Goal: Task Accomplishment & Management: Manage account settings

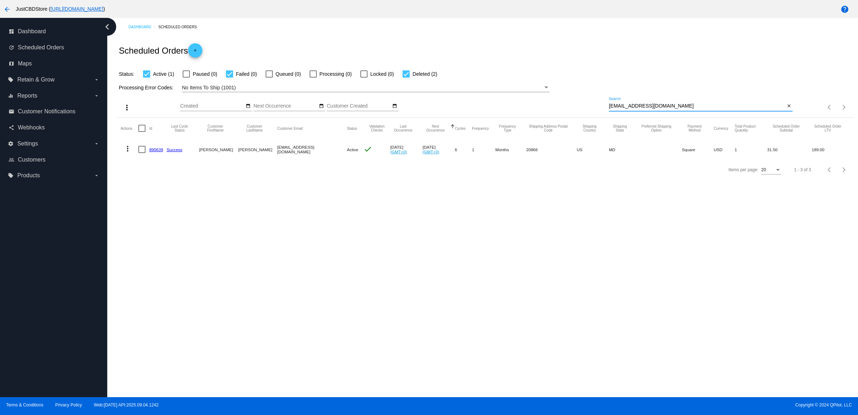
click at [760, 109] on input "[EMAIL_ADDRESS][DOMAIN_NAME]" at bounding box center [696, 106] width 176 height 6
type input "[EMAIL_ADDRESS][DOMAIN_NAME]"
click at [127, 153] on mat-icon "more_vert" at bounding box center [127, 148] width 9 height 9
click at [168, 247] on button "delete Delete" at bounding box center [158, 248] width 71 height 17
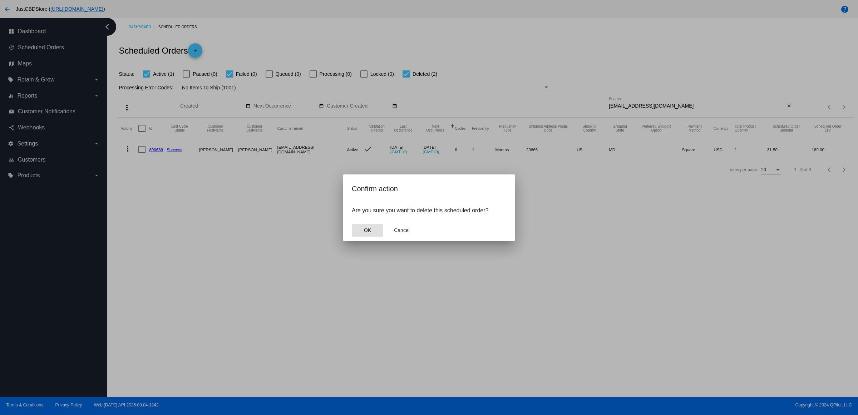
click at [366, 233] on span "OK" at bounding box center [367, 230] width 7 height 6
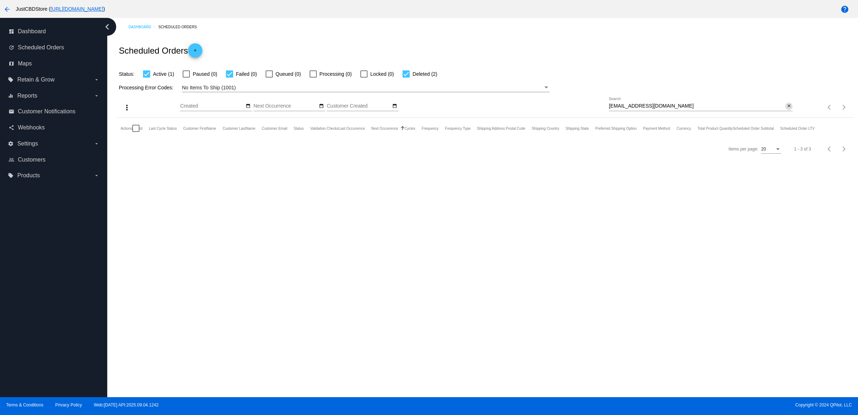
click at [788, 109] on mat-icon "close" at bounding box center [788, 106] width 5 height 6
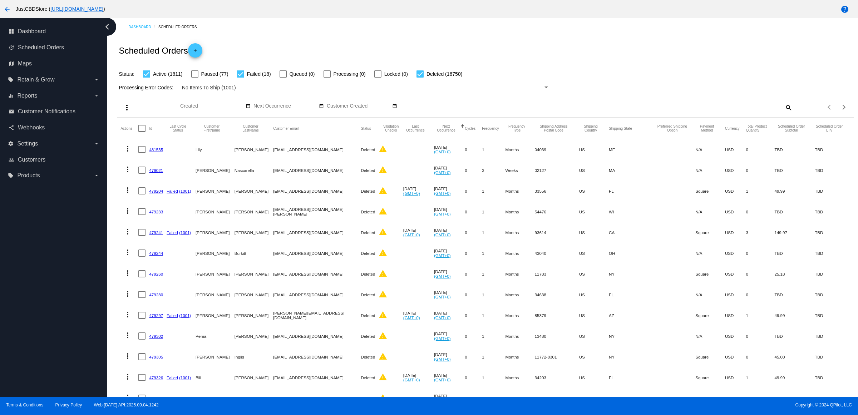
click at [160, 78] on span "Active (1811)" at bounding box center [167, 74] width 29 height 9
click at [146, 78] on input "Active (1811)" at bounding box center [146, 78] width 0 height 0
checkbox input "false"
click at [163, 152] on link "481535" at bounding box center [156, 149] width 14 height 5
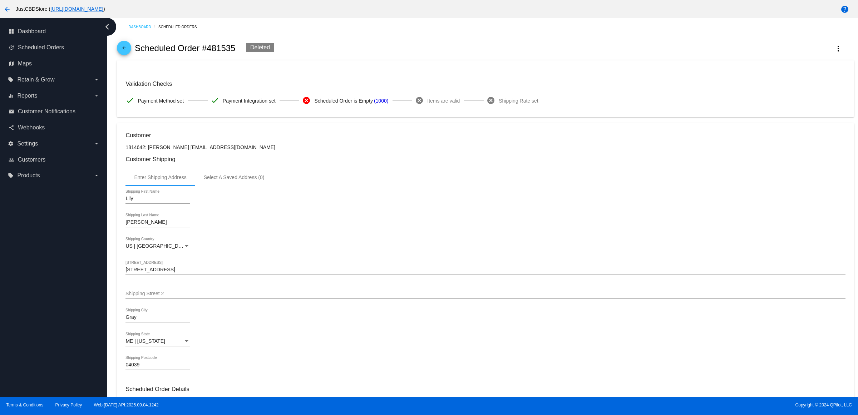
click at [127, 49] on span "arrow_back" at bounding box center [124, 50] width 9 height 18
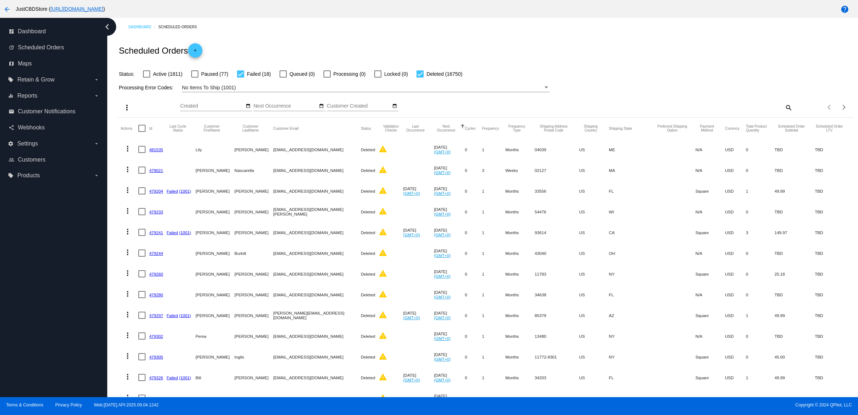
click at [156, 173] on link "479021" at bounding box center [156, 170] width 14 height 5
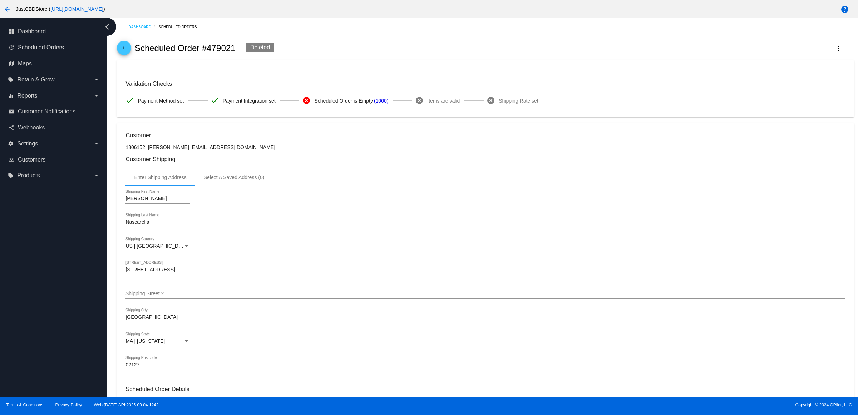
click at [125, 47] on span "arrow_back" at bounding box center [124, 50] width 9 height 18
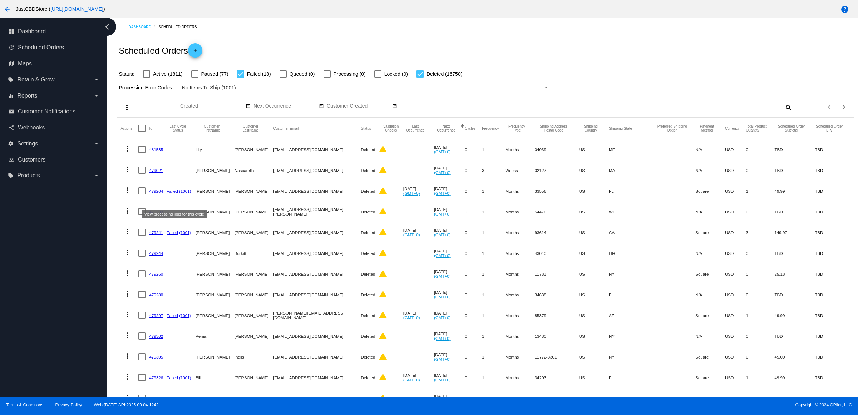
click at [156, 193] on link "479204" at bounding box center [156, 191] width 14 height 5
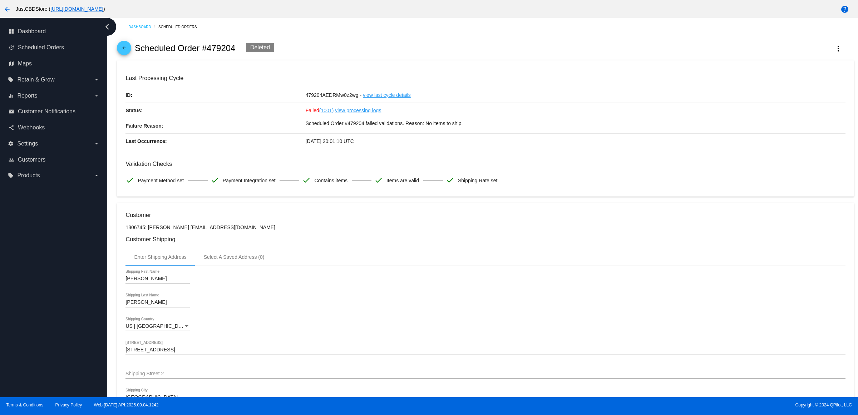
click at [128, 49] on span "arrow_back" at bounding box center [124, 50] width 9 height 18
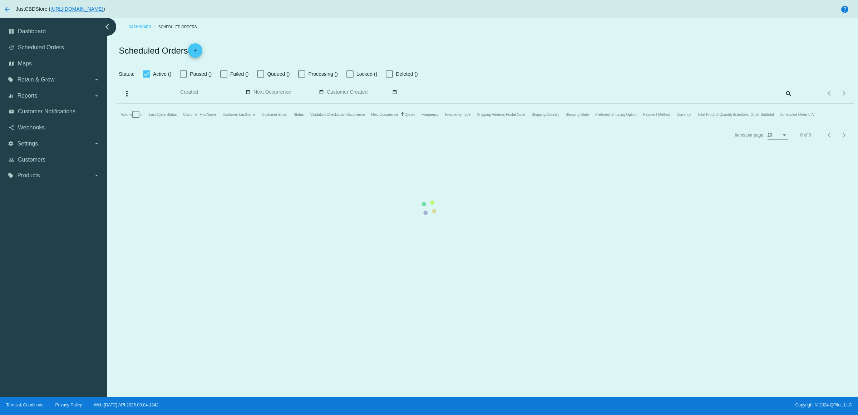
checkbox input "false"
checkbox input "true"
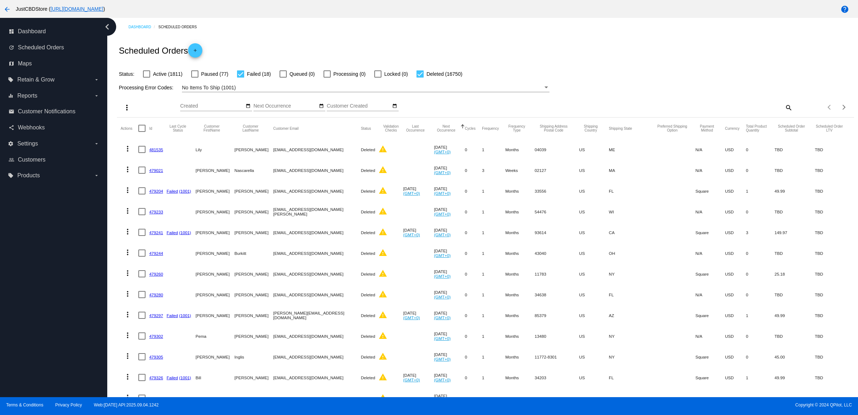
click at [308, 92] on div "No Items To Ship (1001)" at bounding box center [362, 87] width 361 height 9
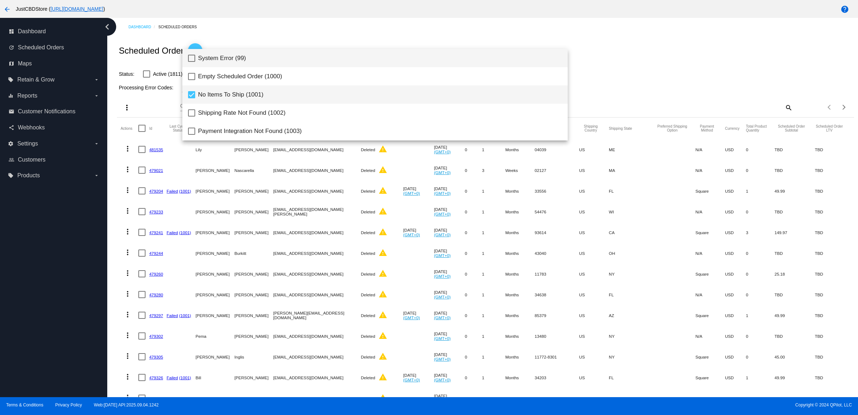
click at [227, 61] on span "System Error (99)" at bounding box center [380, 58] width 364 height 18
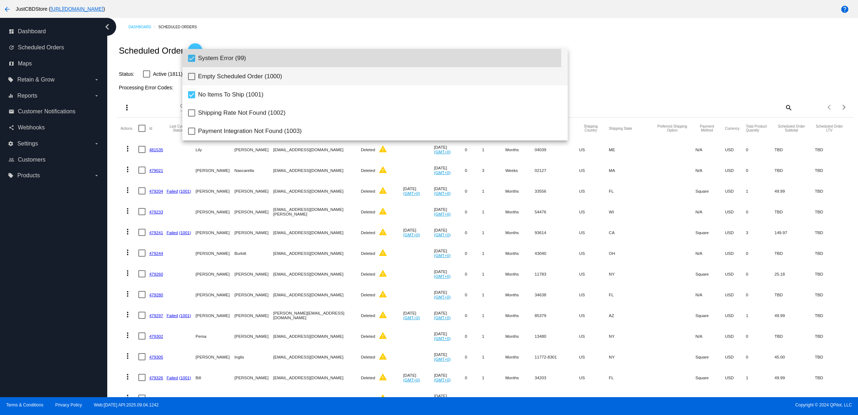
click at [232, 77] on span "Empty Scheduled Order (1000)" at bounding box center [380, 76] width 364 height 18
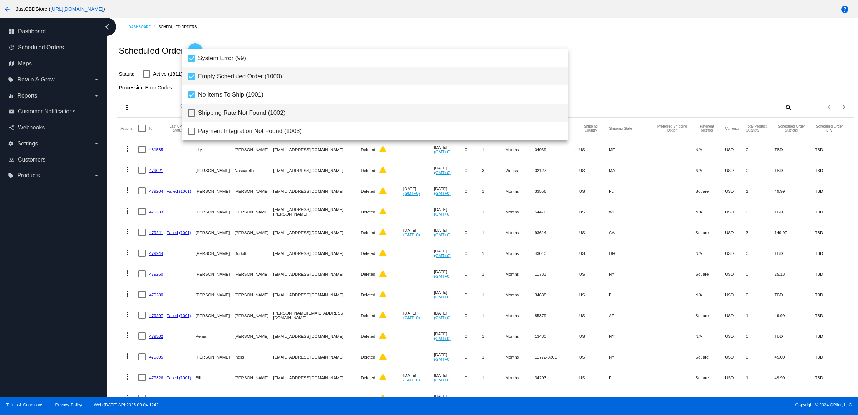
click at [246, 112] on span "Shipping Rate Not Found (1002)" at bounding box center [380, 113] width 364 height 18
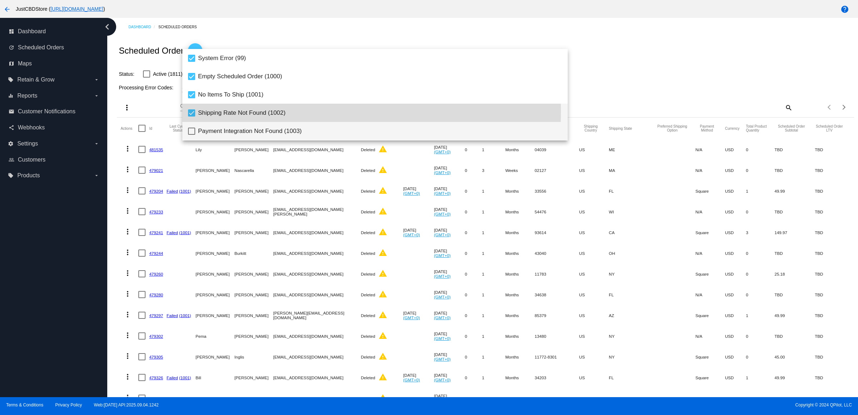
click at [250, 132] on span "Payment Integration Not Found (1003)" at bounding box center [380, 131] width 364 height 18
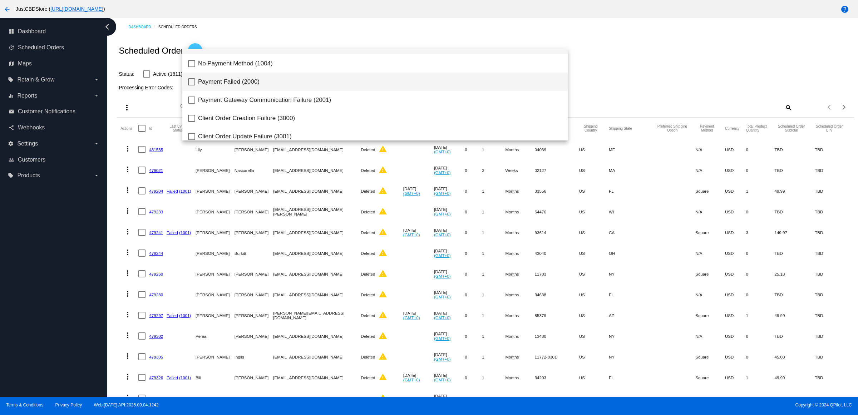
scroll to position [89, 0]
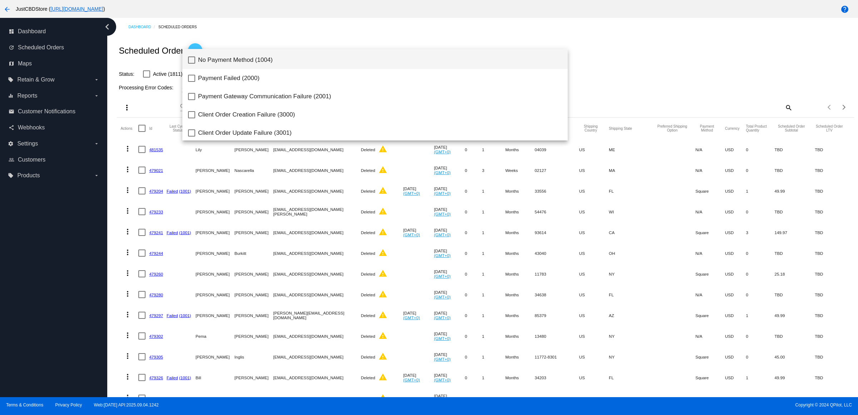
click at [239, 53] on span "No Payment Method (1004)" at bounding box center [380, 60] width 364 height 18
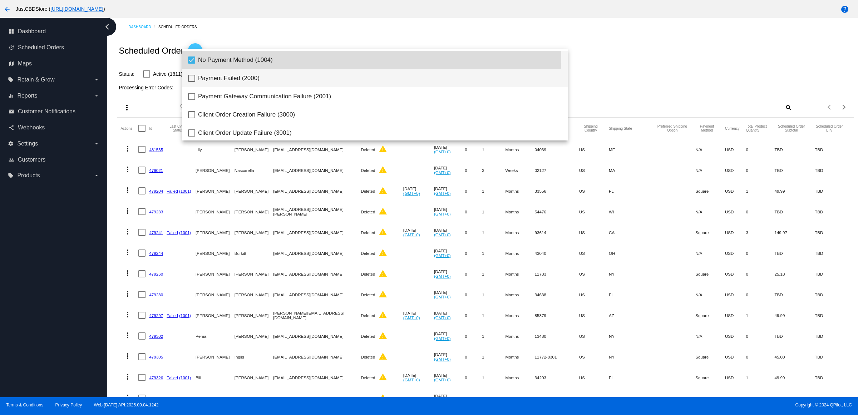
drag, startPoint x: 247, startPoint y: 74, endPoint x: 249, endPoint y: 82, distance: 8.8
click at [247, 76] on span "Payment Failed (2000)" at bounding box center [380, 78] width 364 height 18
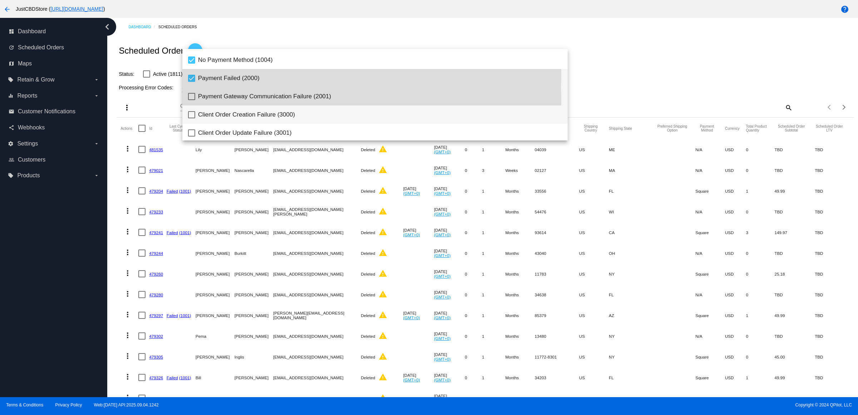
drag, startPoint x: 254, startPoint y: 101, endPoint x: 254, endPoint y: 106, distance: 5.7
click at [254, 101] on span "Payment Gateway Communication Failure (2001)" at bounding box center [380, 96] width 364 height 18
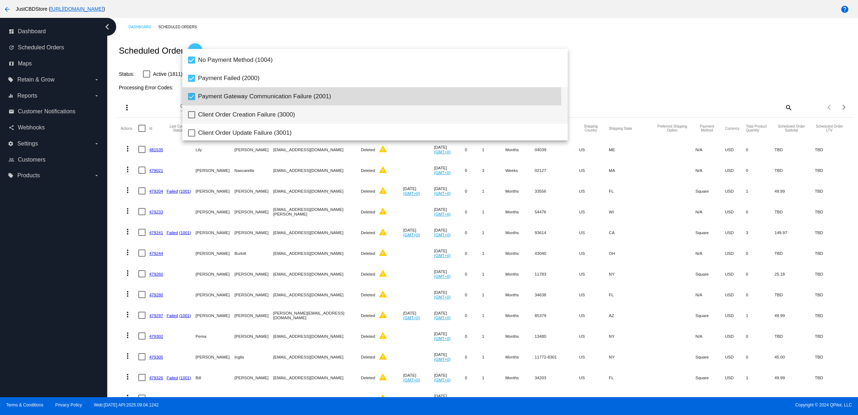
click at [254, 114] on span "Client Order Creation Failure (3000)" at bounding box center [380, 114] width 364 height 18
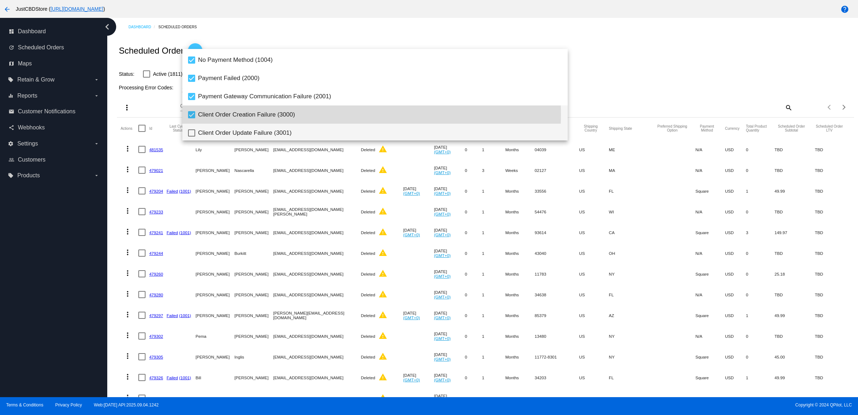
click at [258, 133] on span "Client Order Update Failure (3001)" at bounding box center [380, 133] width 364 height 18
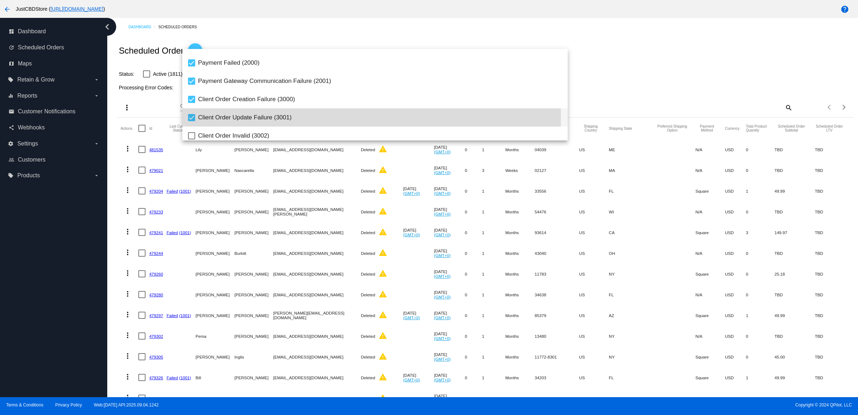
scroll to position [109, 0]
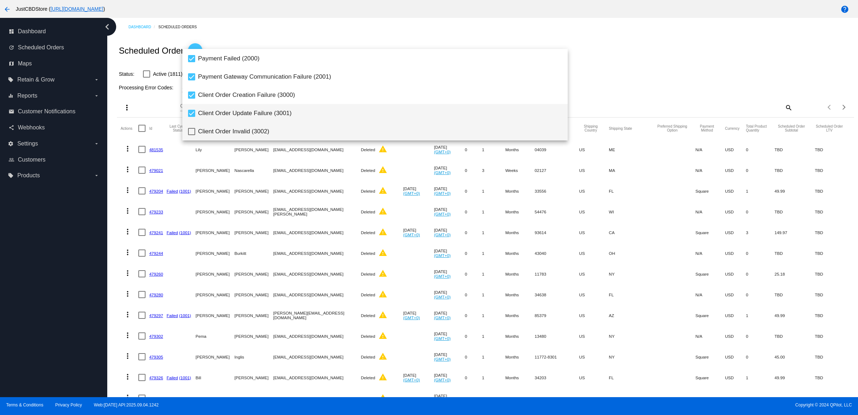
click at [258, 131] on span "Client Order Invalid (3002)" at bounding box center [380, 131] width 364 height 18
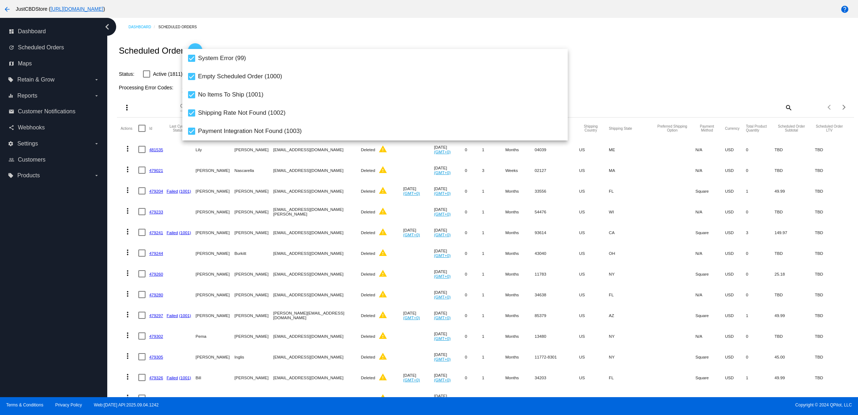
click at [287, 33] on div at bounding box center [429, 207] width 858 height 415
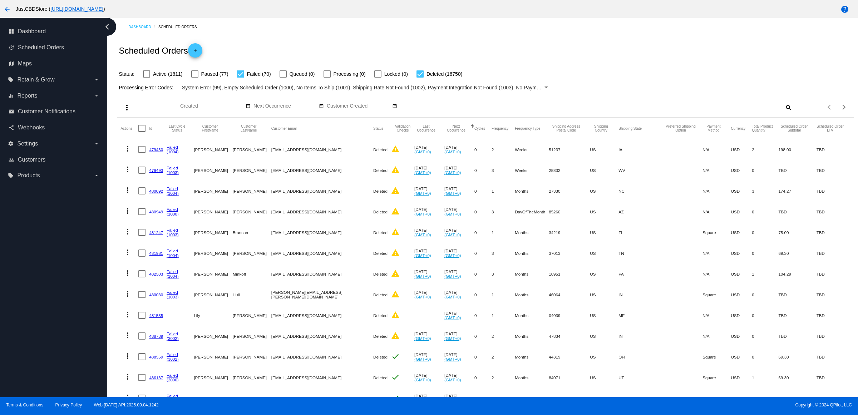
click at [163, 152] on link "479430" at bounding box center [156, 149] width 14 height 5
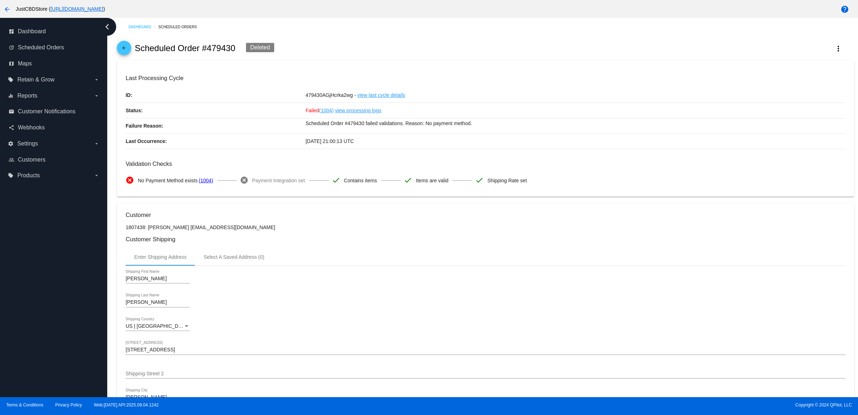
click at [128, 54] on mat-icon "arrow_back" at bounding box center [124, 49] width 9 height 9
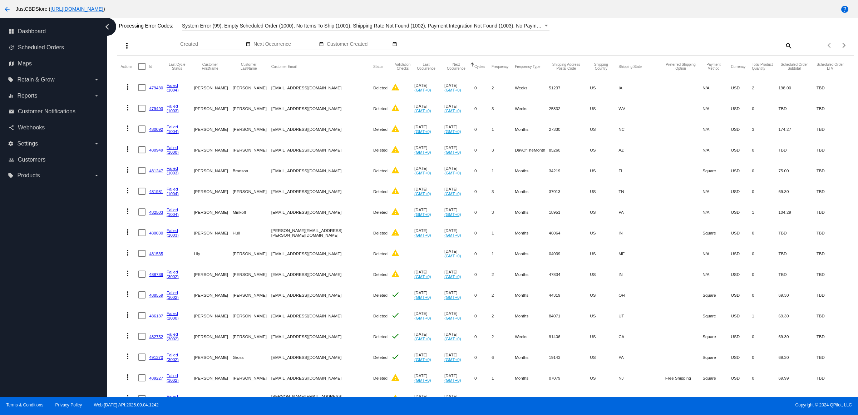
scroll to position [197, 0]
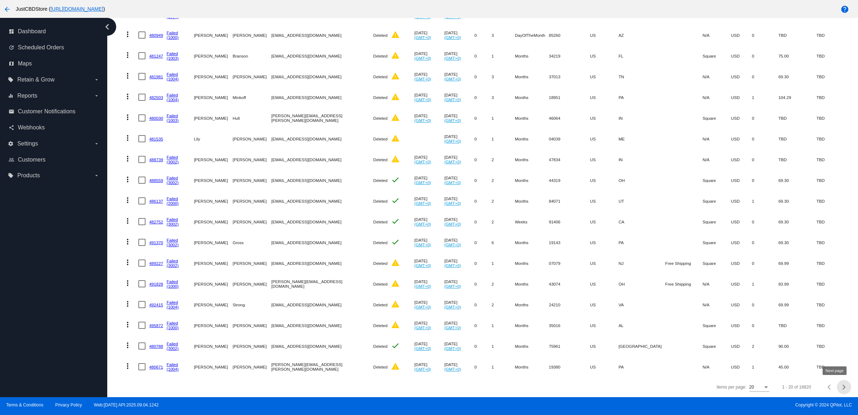
click at [839, 387] on span "Next page" at bounding box center [843, 387] width 14 height 4
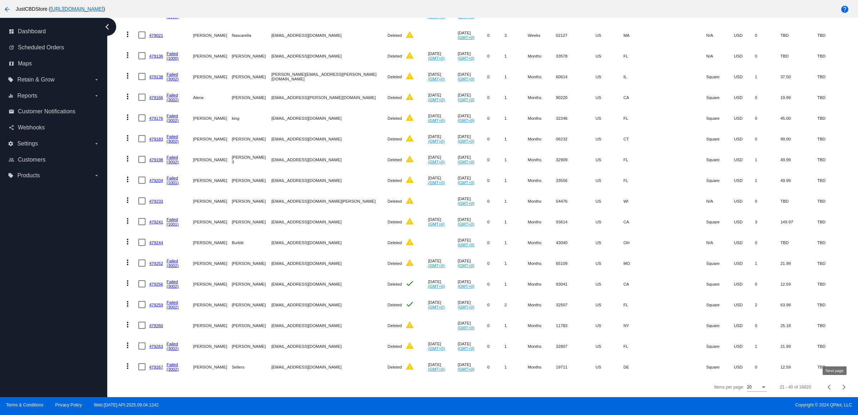
click at [839, 387] on span "Next page" at bounding box center [843, 387] width 14 height 4
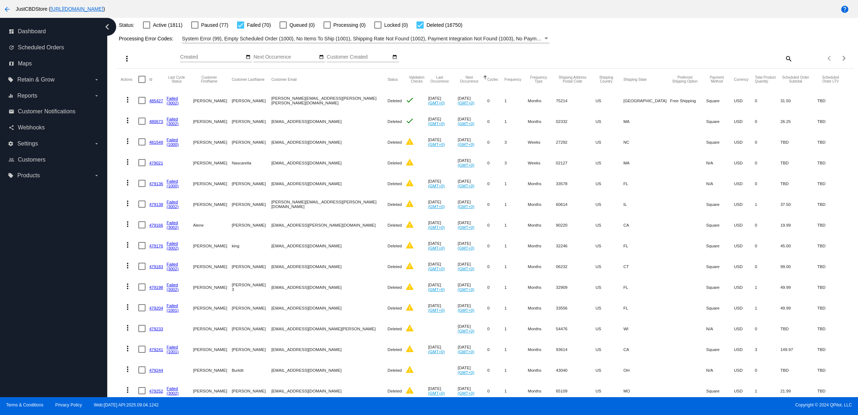
scroll to position [0, 0]
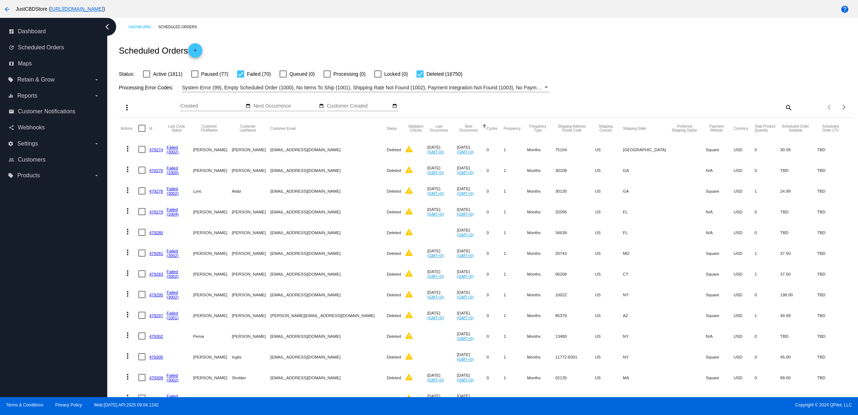
click at [462, 78] on label "Deleted (16750)" at bounding box center [439, 74] width 46 height 9
click at [420, 78] on input "Deleted (16750)" at bounding box center [419, 78] width 0 height 0
checkbox input "false"
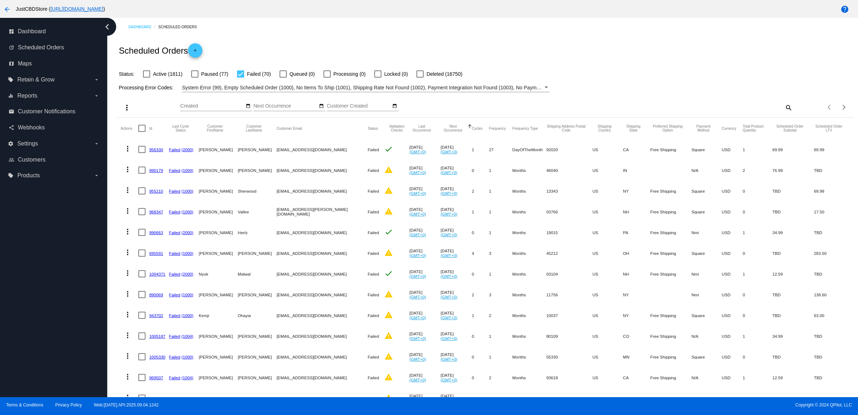
click at [161, 152] on link "956330" at bounding box center [156, 149] width 14 height 5
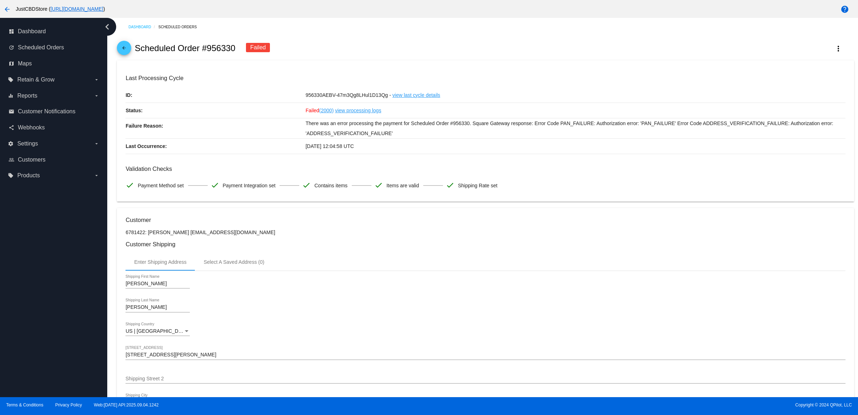
click at [126, 49] on span "arrow_back" at bounding box center [124, 50] width 9 height 18
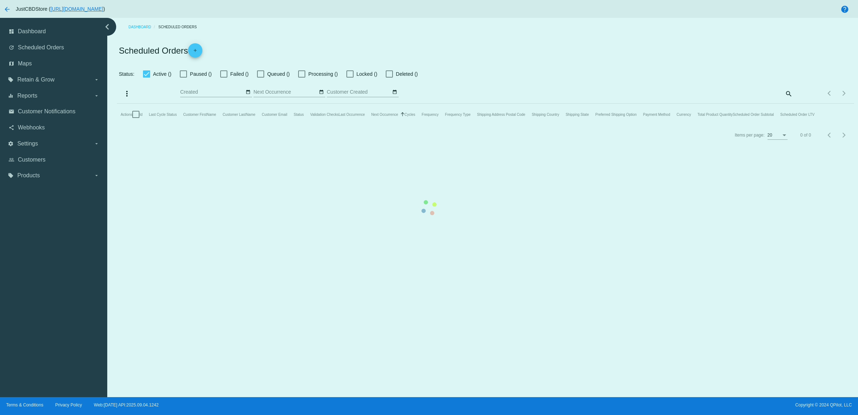
checkbox input "false"
checkbox input "true"
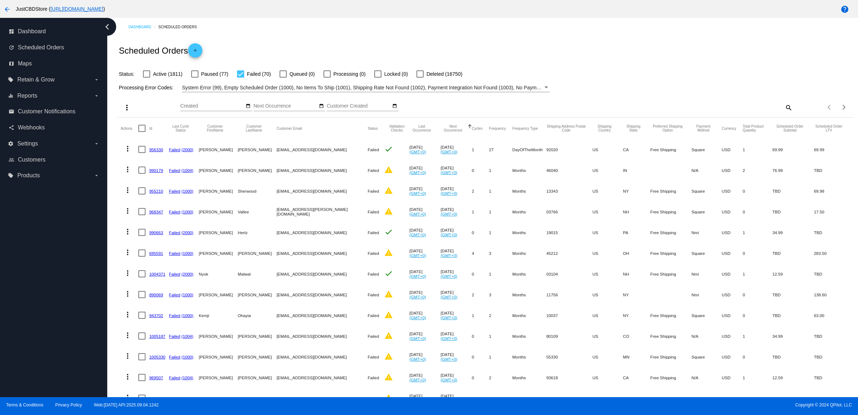
click at [160, 173] on link "990179" at bounding box center [156, 170] width 14 height 5
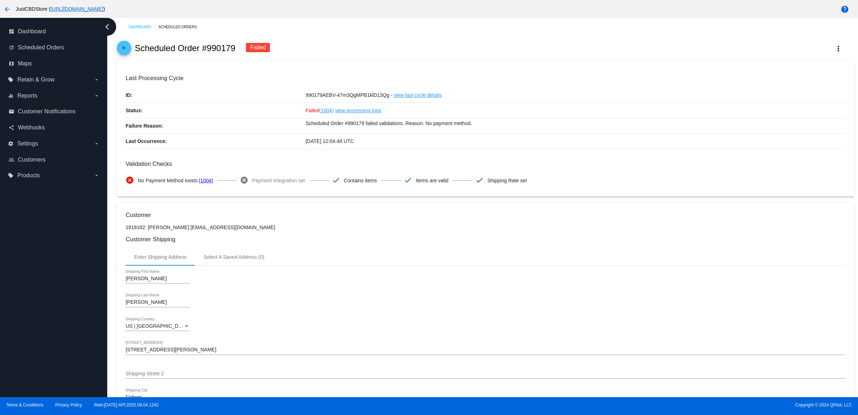
click at [127, 51] on mat-icon "arrow_back" at bounding box center [124, 49] width 9 height 9
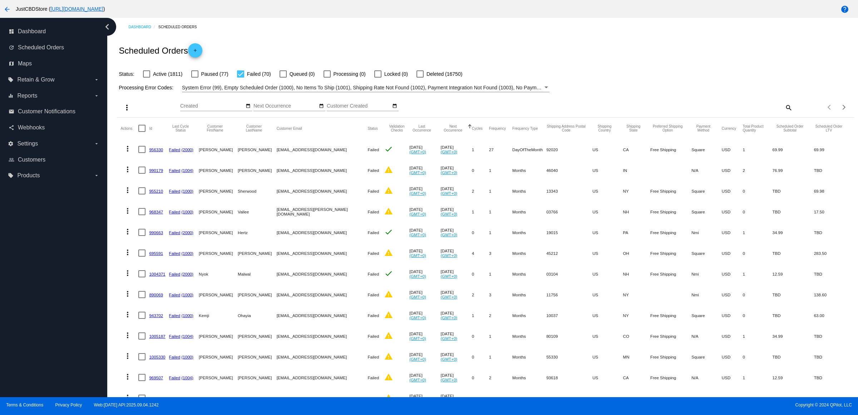
click at [163, 193] on link "955210" at bounding box center [156, 191] width 14 height 5
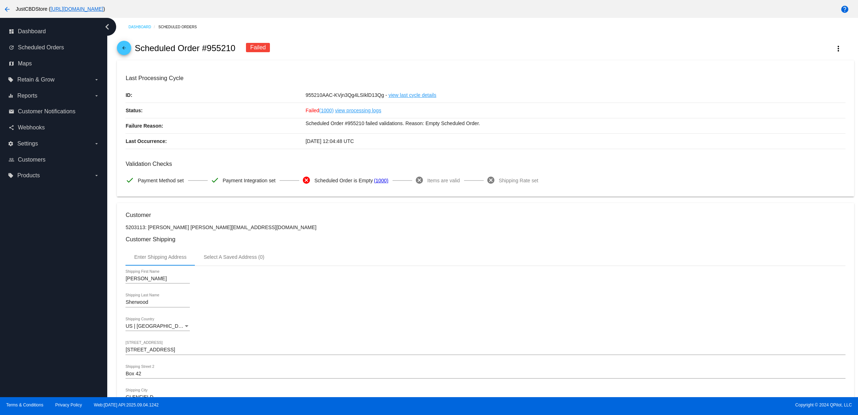
click at [128, 54] on mat-icon "arrow_back" at bounding box center [124, 49] width 9 height 9
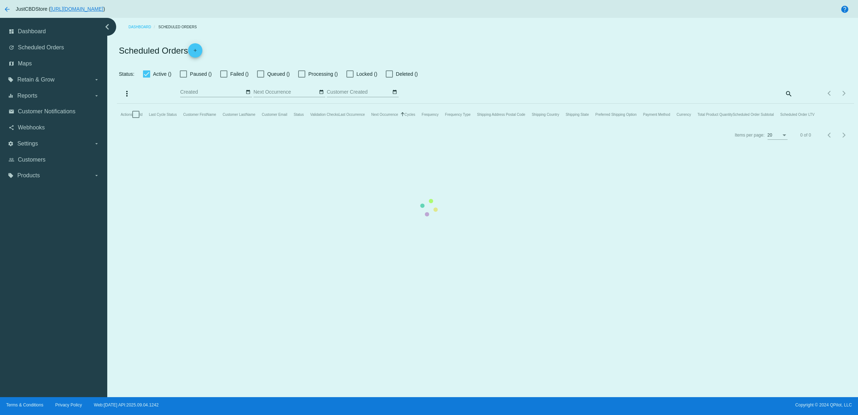
checkbox input "false"
checkbox input "true"
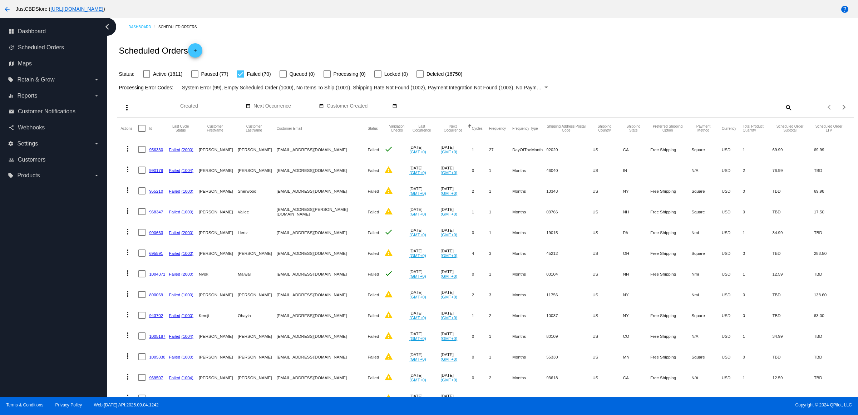
click at [784, 113] on mat-icon "search" at bounding box center [788, 107] width 9 height 11
click at [782, 109] on input "Search" at bounding box center [700, 106] width 184 height 6
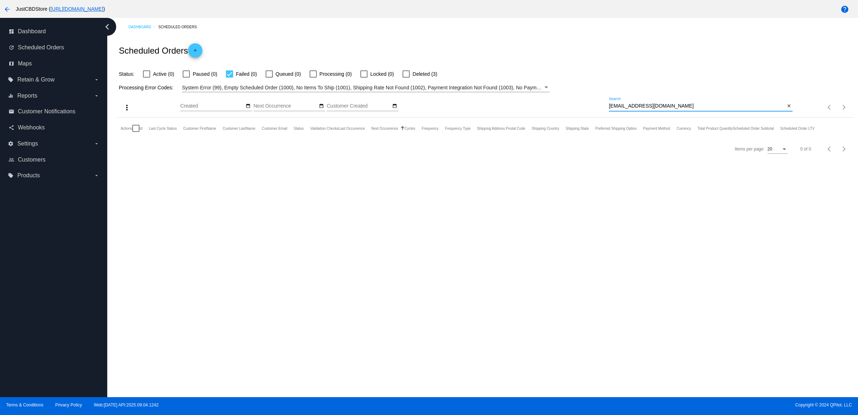
type input "[EMAIL_ADDRESS][DOMAIN_NAME]"
click at [437, 77] on span "Deleted (3)" at bounding box center [424, 74] width 25 height 9
click at [406, 78] on input "Deleted (3)" at bounding box center [406, 78] width 0 height 0
checkbox input "true"
click at [162, 78] on span "Active (0)" at bounding box center [163, 74] width 21 height 9
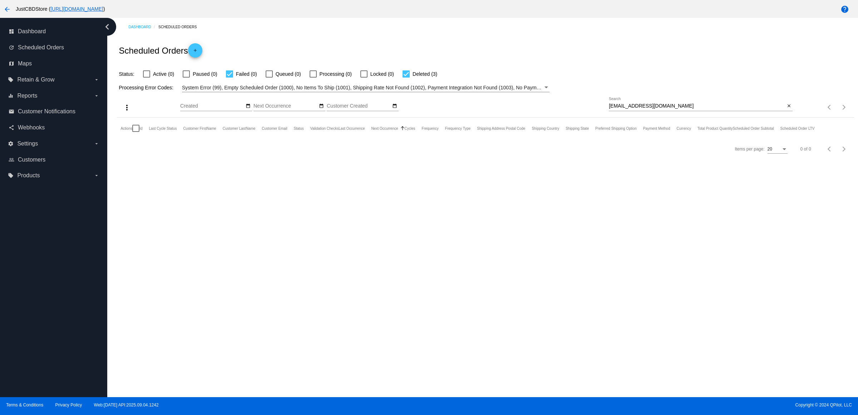
click at [146, 78] on input "Active (0)" at bounding box center [146, 78] width 0 height 0
checkbox input "true"
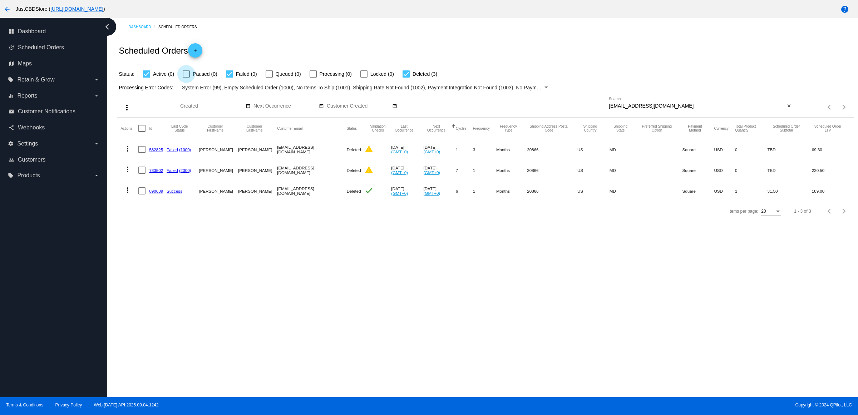
click at [217, 78] on span "Paused (0)" at bounding box center [205, 74] width 24 height 9
click at [186, 78] on input "Paused (0)" at bounding box center [186, 78] width 0 height 0
checkbox input "true"
click at [301, 78] on span "Queued (0)" at bounding box center [287, 74] width 25 height 9
click at [269, 78] on input "Queued (0)" at bounding box center [269, 78] width 0 height 0
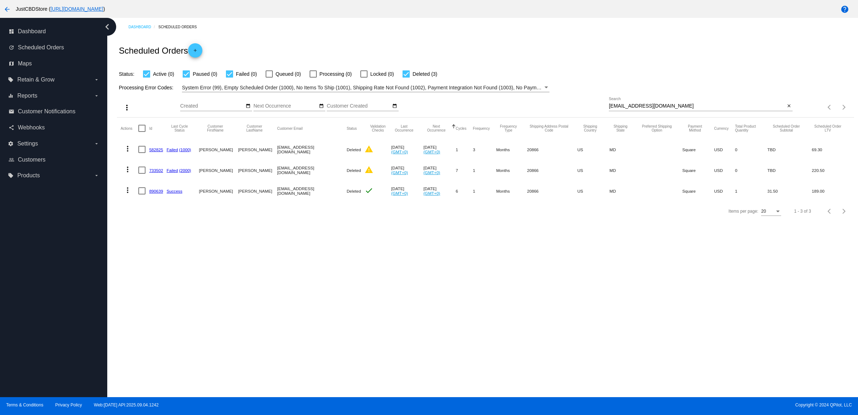
checkbox input "true"
click at [352, 78] on span "Processing (0)" at bounding box center [335, 74] width 32 height 9
click at [313, 78] on input "Processing (0)" at bounding box center [313, 78] width 0 height 0
checkbox input "true"
click at [394, 78] on span "Locked (0)" at bounding box center [382, 74] width 24 height 9
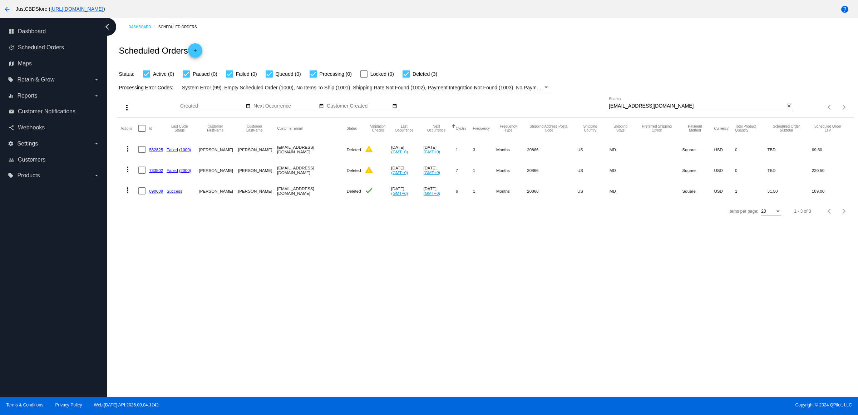
click at [364, 78] on input "Locked (0)" at bounding box center [363, 78] width 0 height 0
checkbox input "true"
click at [789, 109] on mat-icon "close" at bounding box center [788, 106] width 5 height 6
click at [790, 113] on mat-icon "search" at bounding box center [788, 107] width 9 height 11
click at [790, 109] on input "Search" at bounding box center [700, 106] width 184 height 6
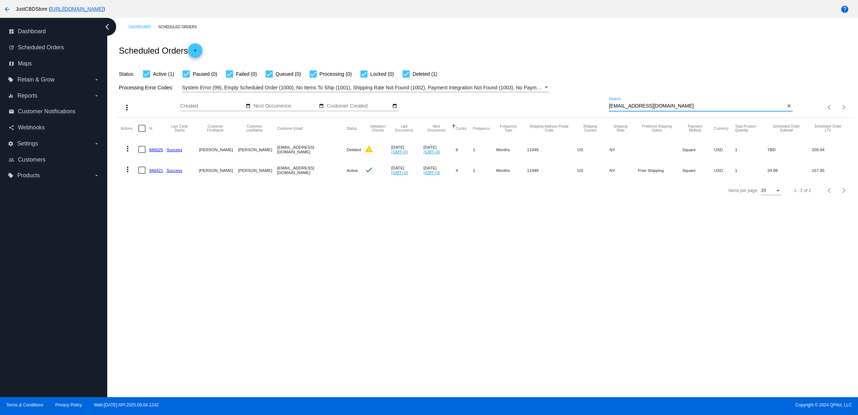
type input "[EMAIL_ADDRESS][DOMAIN_NAME]"
click at [160, 173] on link "946421" at bounding box center [156, 170] width 14 height 5
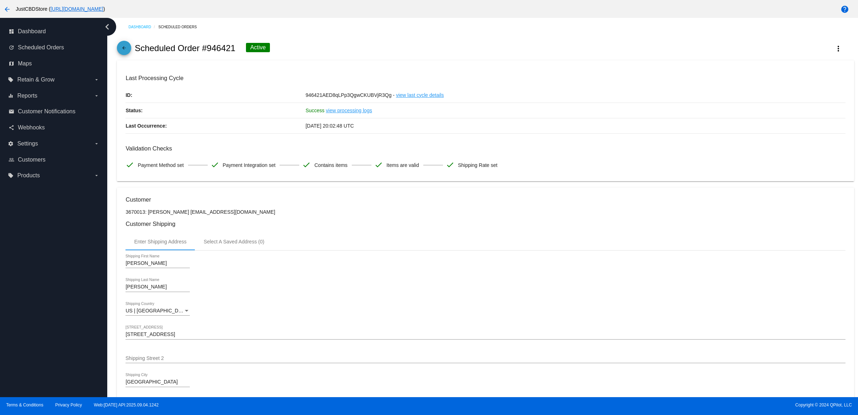
click at [126, 48] on span "arrow_back" at bounding box center [124, 50] width 9 height 18
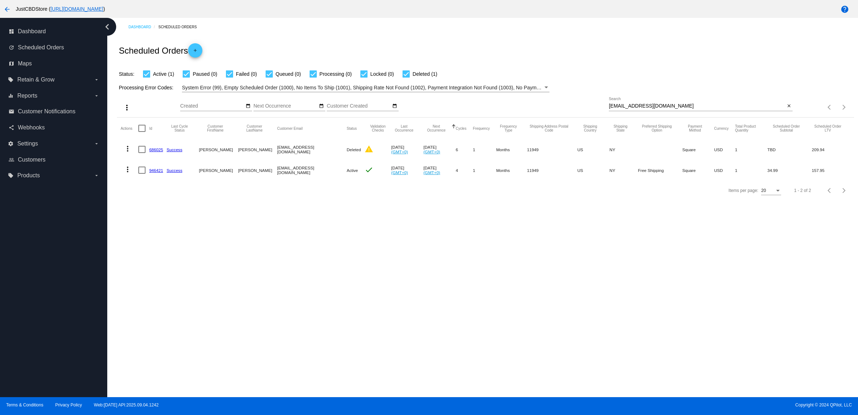
click at [158, 173] on link "946421" at bounding box center [156, 170] width 14 height 5
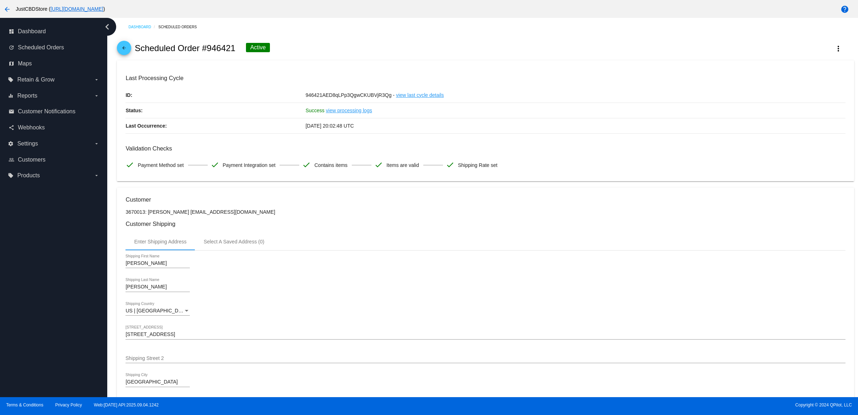
click at [128, 53] on mat-icon "arrow_back" at bounding box center [124, 49] width 9 height 9
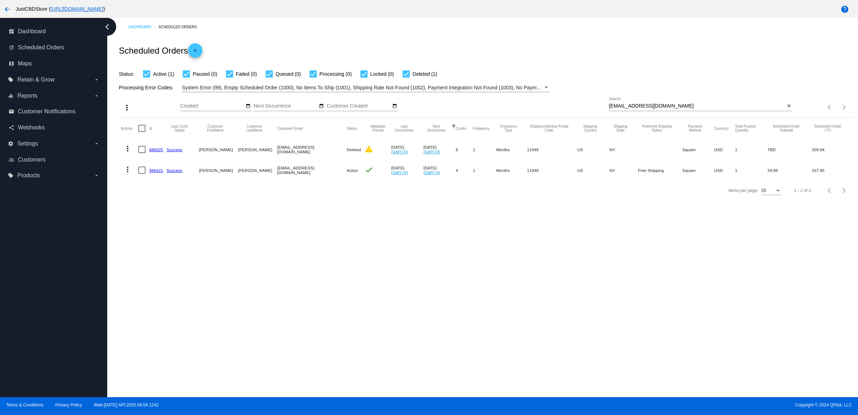
click at [130, 174] on mat-icon "more_vert" at bounding box center [127, 169] width 9 height 9
click at [468, 278] on div at bounding box center [429, 207] width 858 height 415
click at [315, 200] on div "Items per page: 20 1 - 2 of 2" at bounding box center [485, 190] width 736 height 20
click at [132, 174] on mat-icon "more_vert" at bounding box center [127, 169] width 9 height 9
click at [170, 274] on button "delete Delete" at bounding box center [158, 268] width 71 height 17
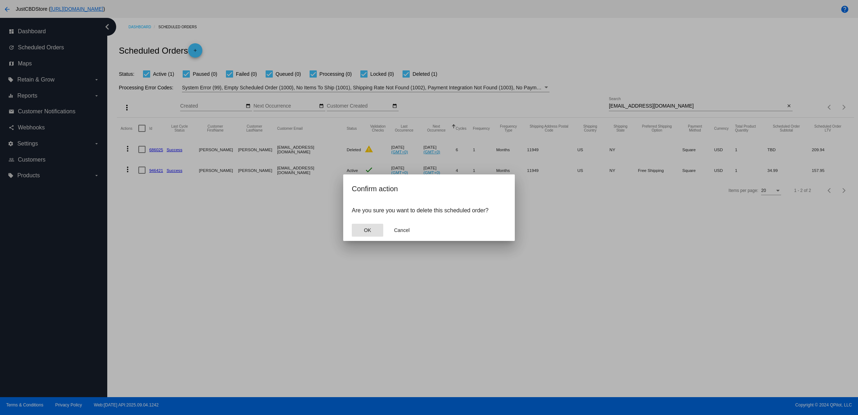
click at [363, 237] on button "OK" at bounding box center [367, 230] width 31 height 13
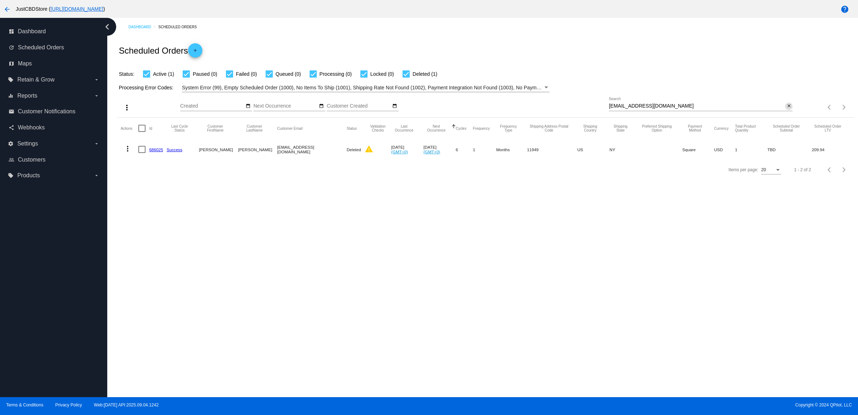
click at [789, 109] on mat-icon "close" at bounding box center [788, 106] width 5 height 6
click at [789, 113] on mat-icon "search" at bounding box center [788, 107] width 9 height 11
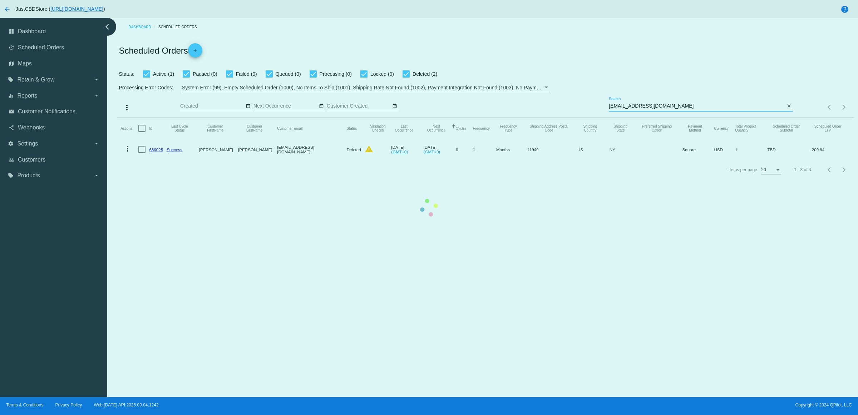
type input "[EMAIL_ADDRESS][DOMAIN_NAME]"
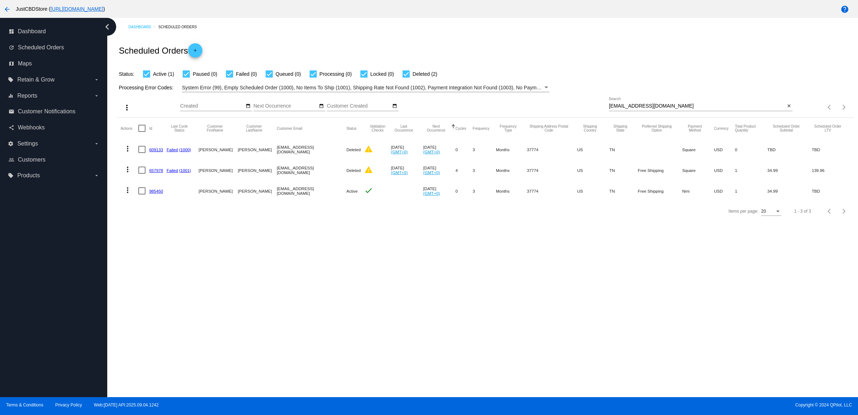
click at [265, 221] on div "Items per page: 20 1 - 3 of 3" at bounding box center [485, 211] width 736 height 20
click at [132, 194] on mat-icon "more_vert" at bounding box center [127, 190] width 9 height 9
click at [171, 292] on button "delete Delete" at bounding box center [158, 289] width 71 height 17
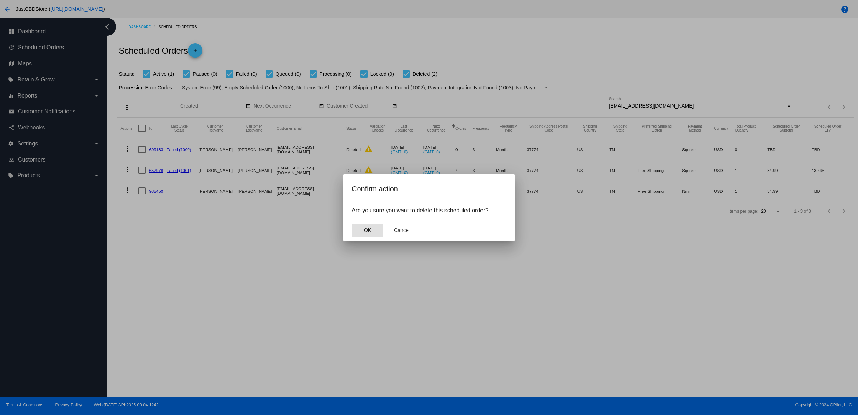
click at [370, 233] on button "OK" at bounding box center [367, 230] width 31 height 13
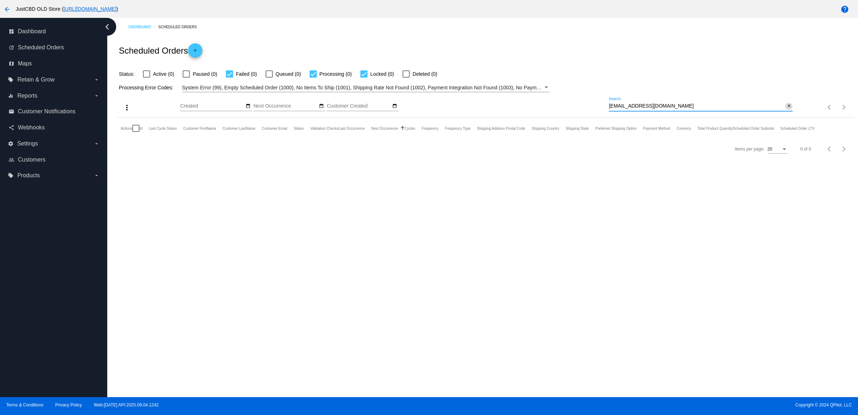
click at [786, 109] on mat-icon "close" at bounding box center [788, 106] width 5 height 6
click at [778, 109] on input "Search" at bounding box center [700, 106] width 184 height 6
paste input "[PERSON_NAME][EMAIL_ADDRESS][PERSON_NAME][DOMAIN_NAME]"
type input "[PERSON_NAME][EMAIL_ADDRESS][PERSON_NAME][DOMAIN_NAME]"
click at [437, 78] on span "Deleted (4)" at bounding box center [424, 74] width 25 height 9
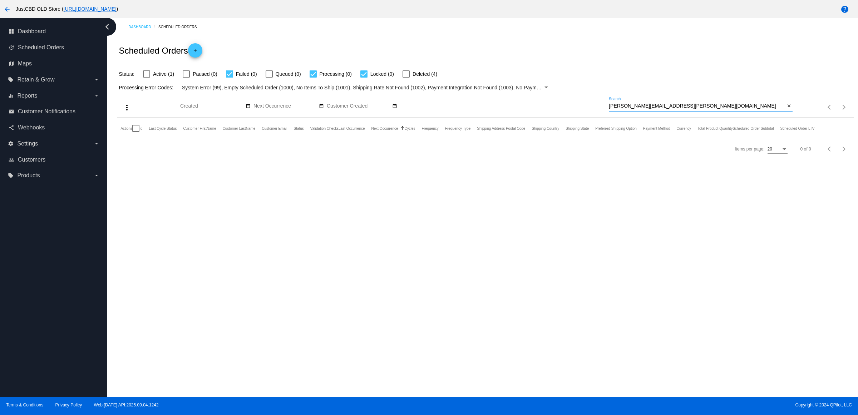
click at [406, 78] on input "Deleted (4)" at bounding box center [406, 78] width 0 height 0
checkbox input "true"
click at [168, 78] on span "Active (1)" at bounding box center [163, 74] width 21 height 9
click at [146, 78] on input "Active (1)" at bounding box center [146, 78] width 0 height 0
checkbox input "true"
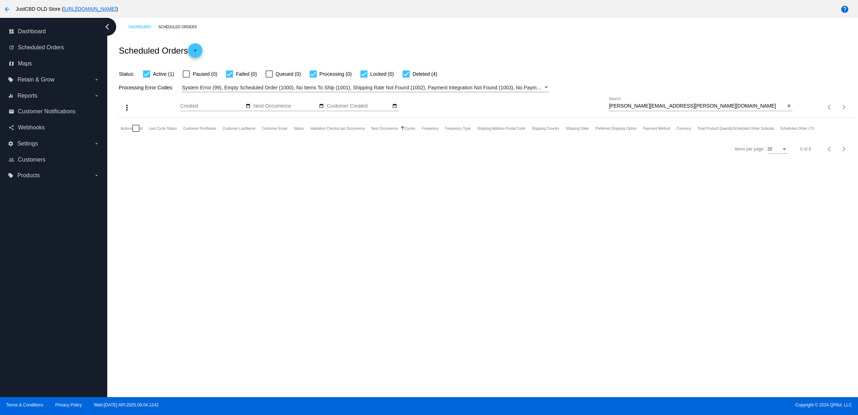
click at [211, 78] on span "Paused (0)" at bounding box center [205, 74] width 24 height 9
click at [273, 77] on div at bounding box center [268, 73] width 7 height 7
click at [269, 78] on input "Queued (0)" at bounding box center [269, 78] width 0 height 0
checkbox input "true"
click at [193, 78] on mat-checkbox "Paused (0)" at bounding box center [195, 74] width 43 height 9
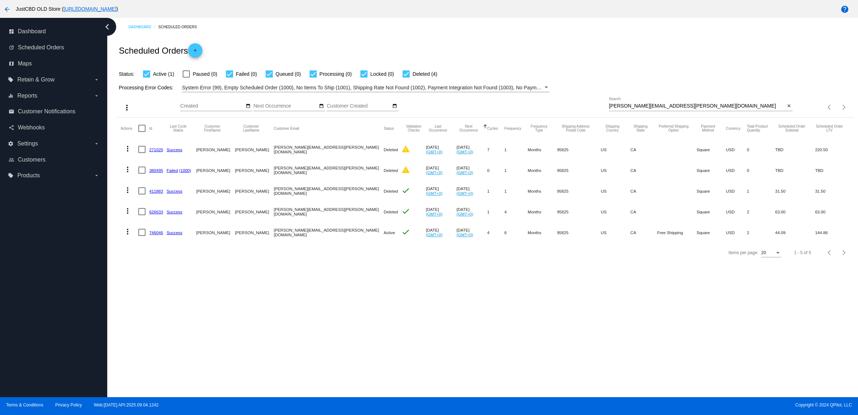
click at [190, 78] on div at bounding box center [186, 73] width 7 height 7
click at [186, 78] on input "Paused (0)" at bounding box center [186, 78] width 0 height 0
checkbox input "true"
click at [160, 235] on link "746046" at bounding box center [156, 232] width 14 height 5
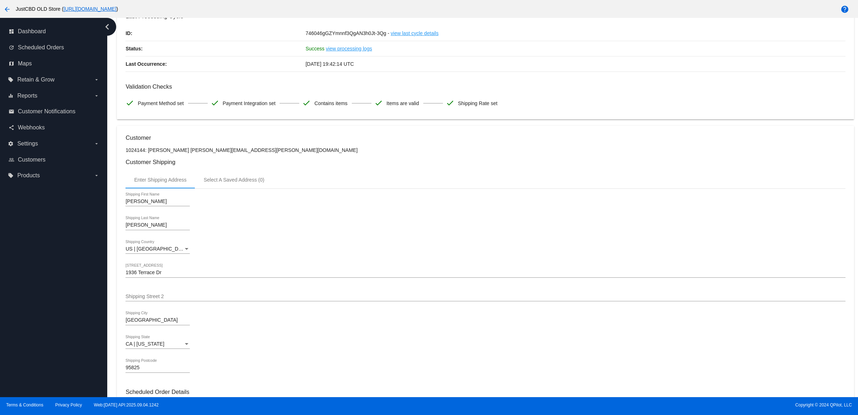
scroll to position [402, 0]
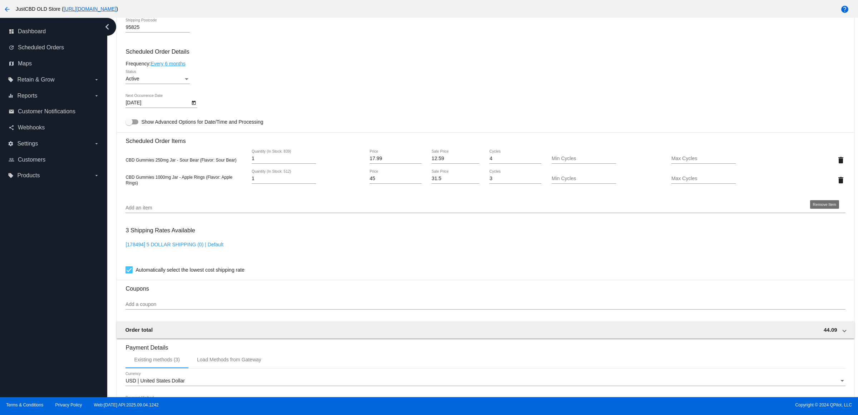
click at [836, 184] on mat-icon "delete" at bounding box center [840, 180] width 9 height 9
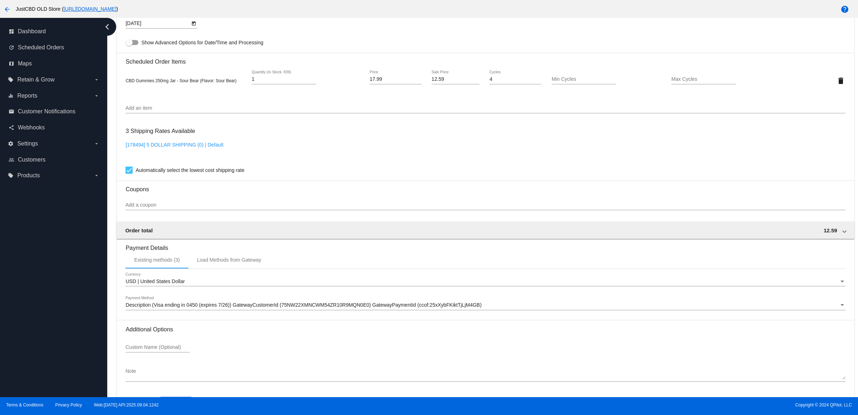
scroll to position [513, 0]
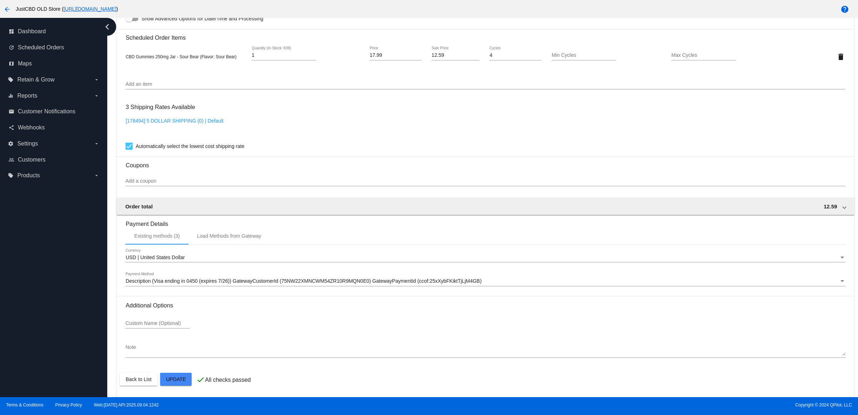
click at [172, 376] on mat-card "Customer 1024144: Malinda Kennedy Malinda.malinda@att.net Customer Shipping Ent…" at bounding box center [485, 39] width 736 height 715
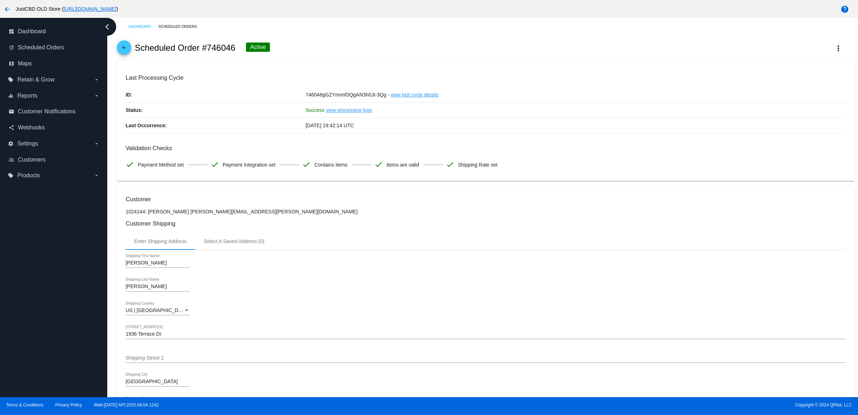
scroll to position [0, 0]
